Goal: Task Accomplishment & Management: Use online tool/utility

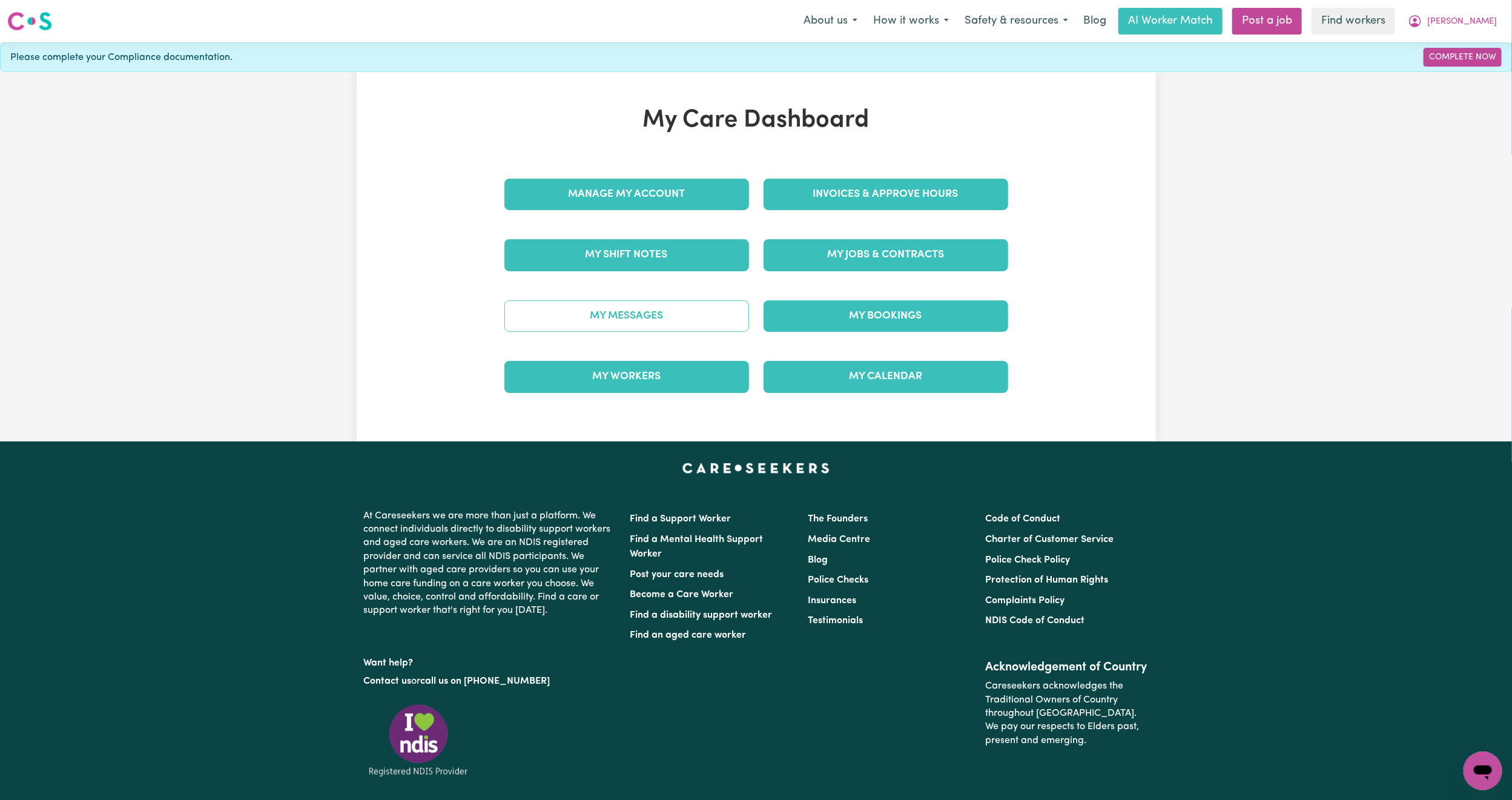
click at [719, 328] on link "My Messages" at bounding box center [627, 316] width 245 height 31
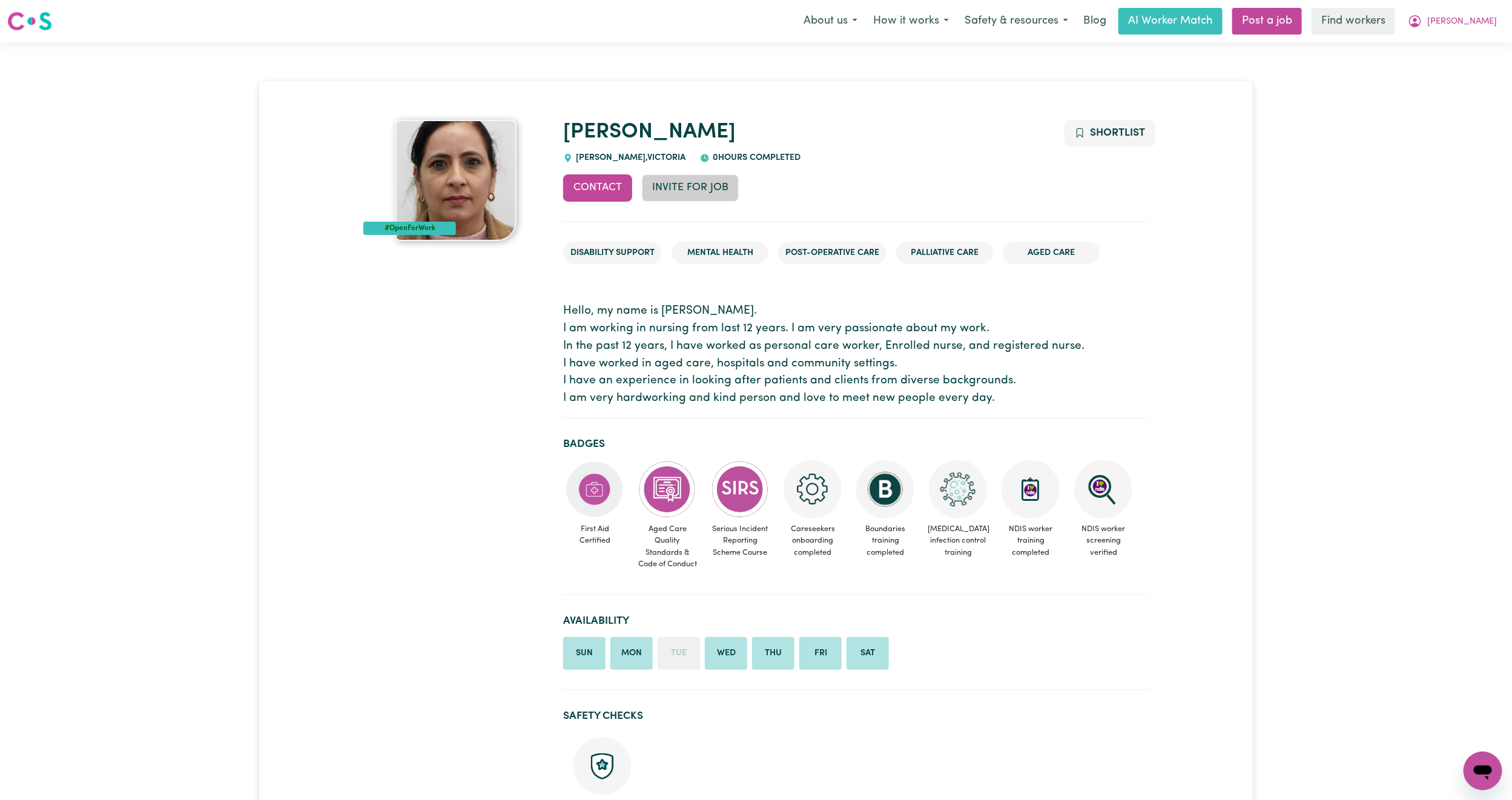
click at [674, 194] on button "Invite for Job" at bounding box center [690, 188] width 97 height 27
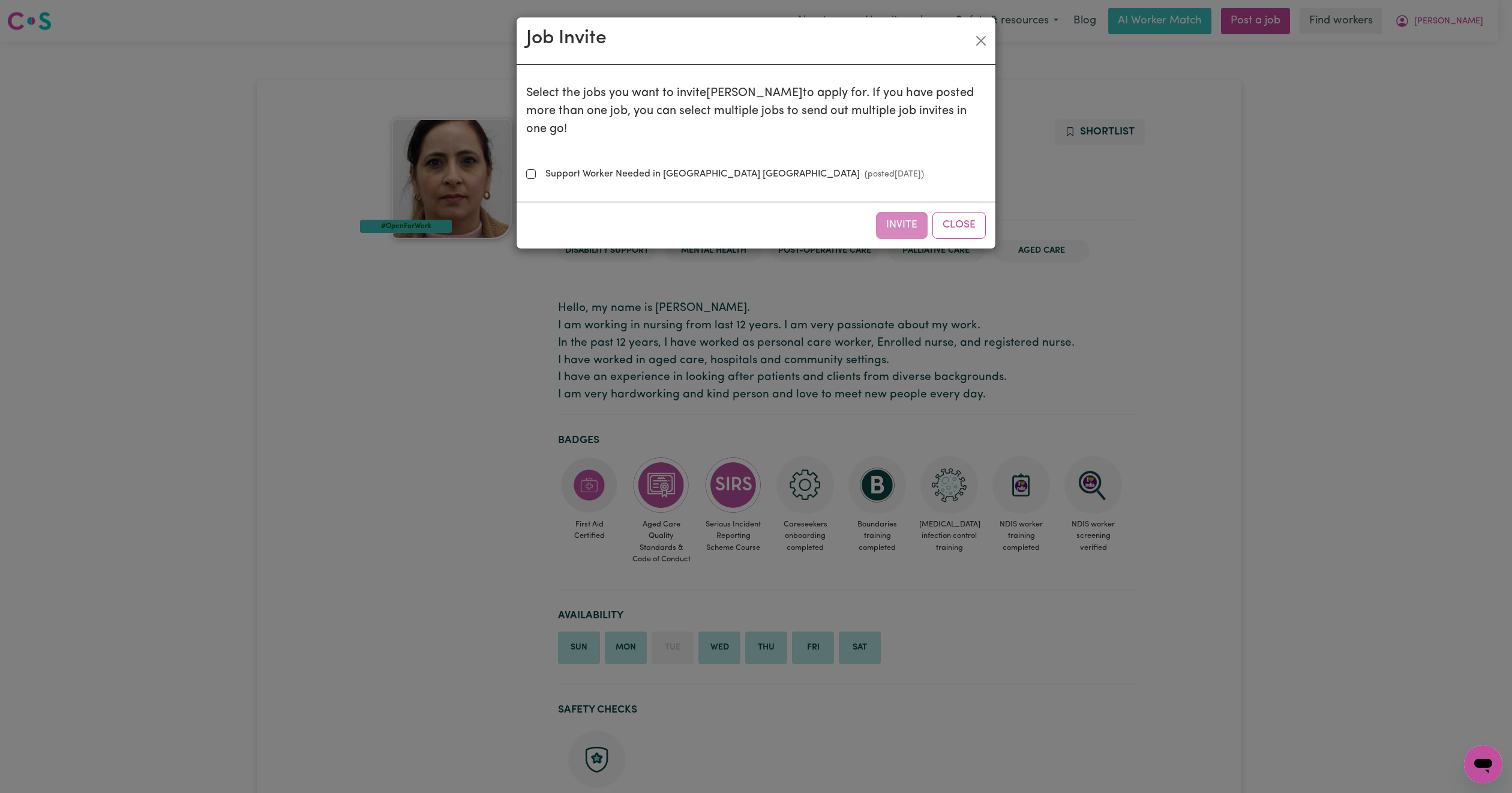
click at [860, 170] on small "(posted Sep 25 2025 )" at bounding box center [892, 174] width 64 height 9
click at [536, 169] on input "Support Worker Needed in BROOKFIELD VIC (posted Sep 25 2025 )" at bounding box center [531, 174] width 10 height 10
checkbox input "true"
click at [895, 212] on button "Invite" at bounding box center [902, 225] width 51 height 27
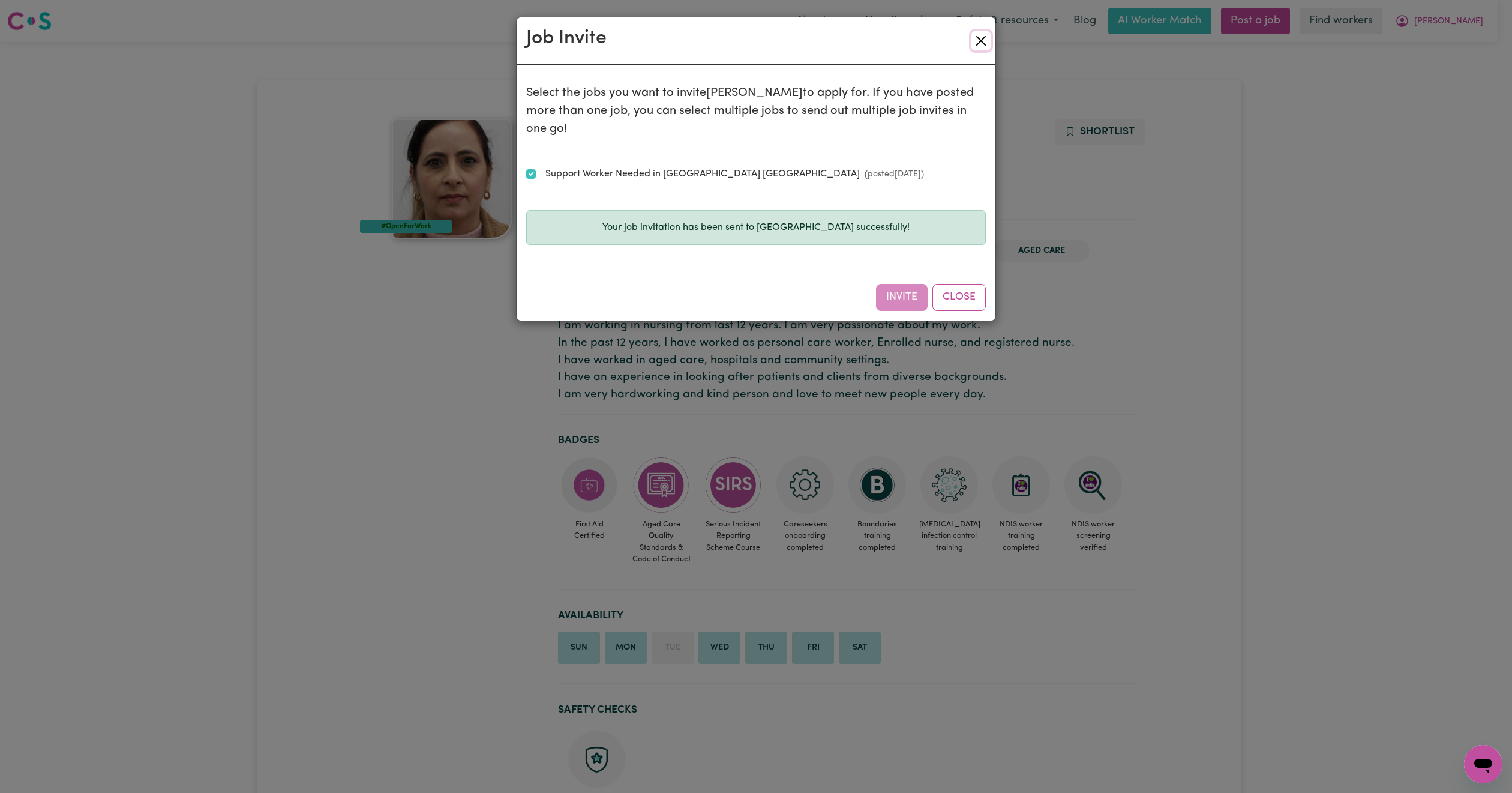
click at [976, 33] on button "Close" at bounding box center [981, 40] width 19 height 19
